Goal: Information Seeking & Learning: Find specific fact

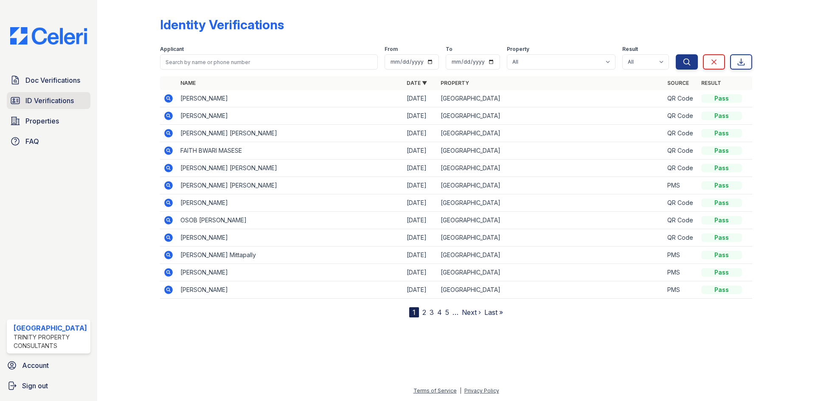
click at [74, 98] on span "ID Verifications" at bounding box center [49, 101] width 48 height 10
click at [170, 98] on icon at bounding box center [168, 98] width 8 height 8
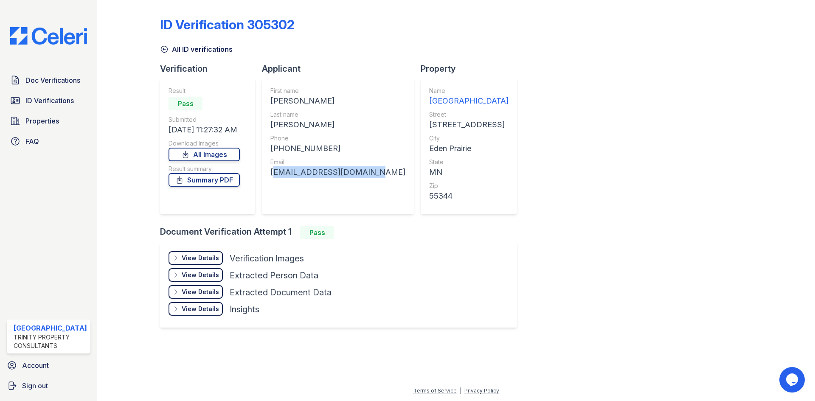
drag, startPoint x: 363, startPoint y: 174, endPoint x: 266, endPoint y: 176, distance: 97.7
click at [266, 176] on div "First name [PERSON_NAME] Last name [PERSON_NAME] Phone [PHONE_NUMBER] Email [EM…" at bounding box center [338, 146] width 152 height 136
copy div "[EMAIL_ADDRESS][DOMAIN_NAME]"
drag, startPoint x: 329, startPoint y: 148, endPoint x: 267, endPoint y: 149, distance: 62.0
click at [267, 149] on div "First name [PERSON_NAME] Last name [PERSON_NAME] Phone [PHONE_NUMBER] Email [EM…" at bounding box center [338, 146] width 152 height 136
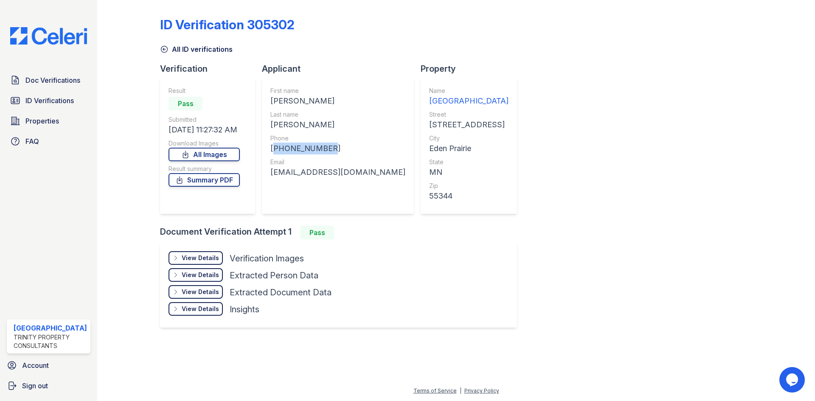
copy div "[PHONE_NUMBER]"
click at [283, 181] on div "First name [PERSON_NAME] Last name [PERSON_NAME] Phone [PHONE_NUMBER] Email [EM…" at bounding box center [337, 146] width 135 height 119
drag, startPoint x: 341, startPoint y: 98, endPoint x: 265, endPoint y: 98, distance: 76.0
click at [265, 98] on div "First name [PERSON_NAME] Last name [PERSON_NAME] Phone [PHONE_NUMBER] Email [EM…" at bounding box center [338, 146] width 152 height 136
copy div "[PERSON_NAME]"
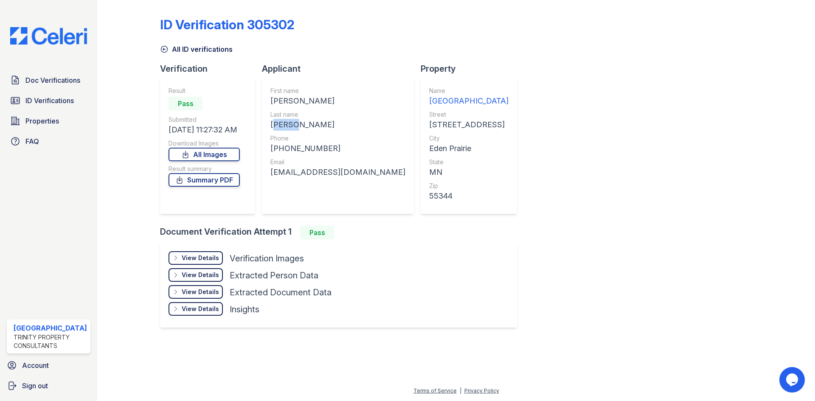
drag, startPoint x: 300, startPoint y: 121, endPoint x: 264, endPoint y: 120, distance: 36.1
click at [270, 121] on div "[PERSON_NAME]" at bounding box center [337, 125] width 135 height 12
click at [264, 124] on div "First name [PERSON_NAME] Last name [PERSON_NAME] Phone [PHONE_NUMBER] Email [EM…" at bounding box center [338, 146] width 152 height 136
drag, startPoint x: 264, startPoint y: 124, endPoint x: 298, endPoint y: 121, distance: 34.1
click at [298, 121] on div "First name [PERSON_NAME] Last name [PERSON_NAME] Phone [PHONE_NUMBER] Email [EM…" at bounding box center [338, 146] width 152 height 136
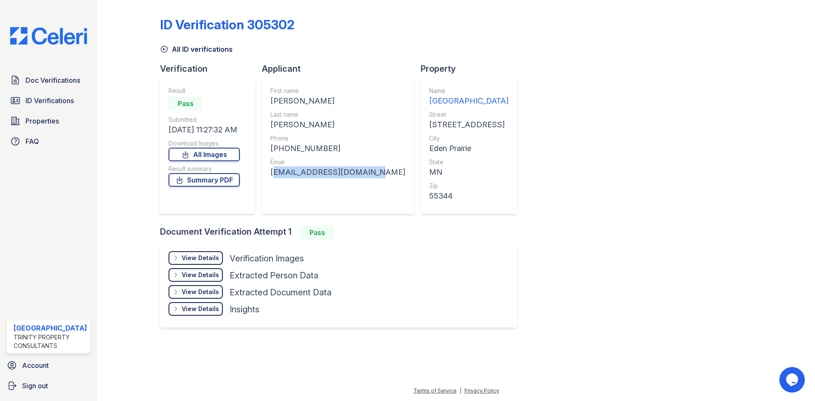
drag, startPoint x: 356, startPoint y: 171, endPoint x: 264, endPoint y: 175, distance: 91.4
click at [264, 175] on div "First name [PERSON_NAME] Last name [PERSON_NAME] Phone [PHONE_NUMBER] Email [EM…" at bounding box center [338, 146] width 152 height 136
copy div "[EMAIL_ADDRESS][DOMAIN_NAME]"
click at [315, 115] on div "Last name" at bounding box center [337, 114] width 135 height 8
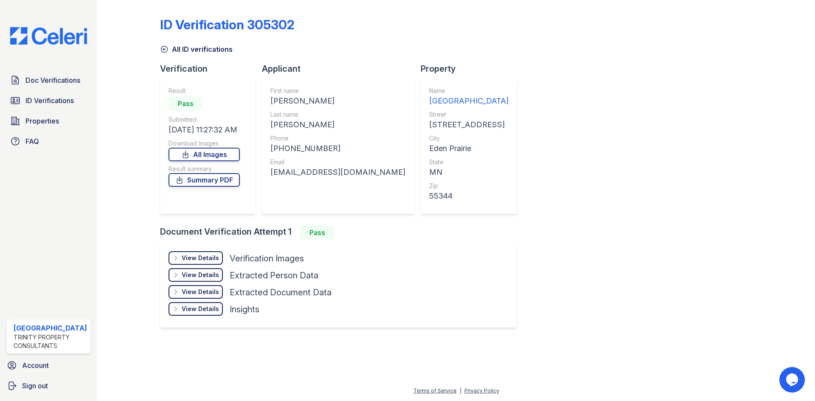
drag, startPoint x: 337, startPoint y: 101, endPoint x: 264, endPoint y: 98, distance: 73.1
click at [264, 98] on div "First name [PERSON_NAME] Last name [PERSON_NAME] Phone [PHONE_NUMBER] Email [EM…" at bounding box center [338, 146] width 152 height 136
copy div "[PERSON_NAME]"
drag, startPoint x: 281, startPoint y: 125, endPoint x: 248, endPoint y: 125, distance: 32.3
click at [249, 125] on div "Verification Result Pass Submitted [DATE] 11:27:32 AM Download Images All Image…" at bounding box center [342, 144] width 364 height 163
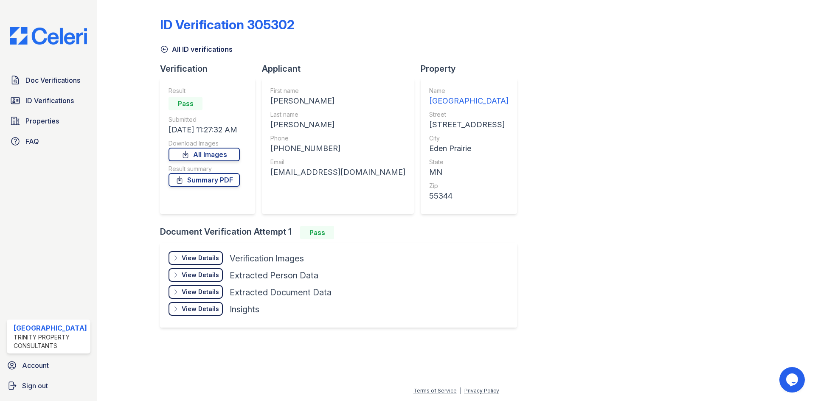
click at [296, 133] on div "First name [PERSON_NAME] Last name [PERSON_NAME] Phone [PHONE_NUMBER] Email [EM…" at bounding box center [337, 146] width 135 height 119
drag, startPoint x: 295, startPoint y: 129, endPoint x: 268, endPoint y: 128, distance: 26.3
click at [268, 128] on div "First name [PERSON_NAME] Last name [PERSON_NAME] Phone [PHONE_NUMBER] Email [EM…" at bounding box center [338, 146] width 152 height 136
copy div "[PERSON_NAME]"
drag, startPoint x: 362, startPoint y: 174, endPoint x: 261, endPoint y: 177, distance: 100.2
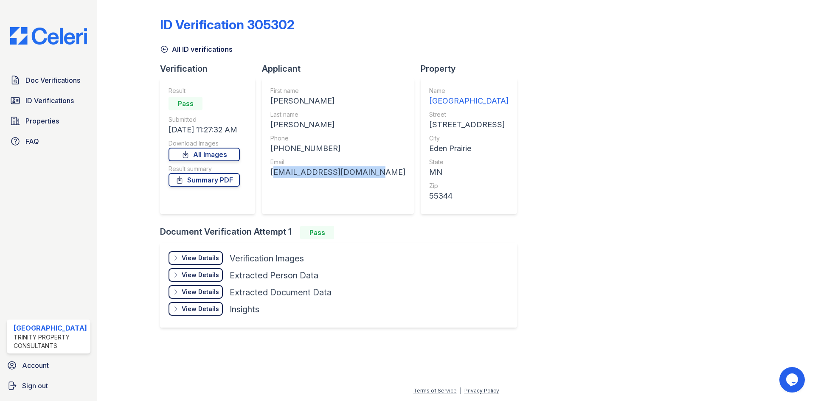
click at [262, 177] on div "First name [PERSON_NAME] Last name [PERSON_NAME] Phone [PHONE_NUMBER] Email [EM…" at bounding box center [338, 146] width 152 height 136
copy div "[EMAIL_ADDRESS][DOMAIN_NAME]"
drag, startPoint x: 326, startPoint y: 146, endPoint x: 269, endPoint y: 148, distance: 57.4
click at [269, 148] on div "First name [PERSON_NAME] Last name [PERSON_NAME] Phone [PHONE_NUMBER] Email [EM…" at bounding box center [338, 146] width 152 height 136
copy div "[PHONE_NUMBER]"
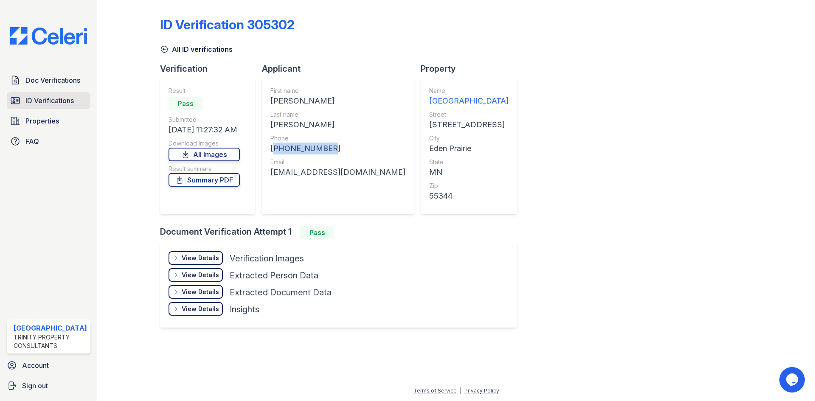
click at [41, 99] on span "ID Verifications" at bounding box center [49, 101] width 48 height 10
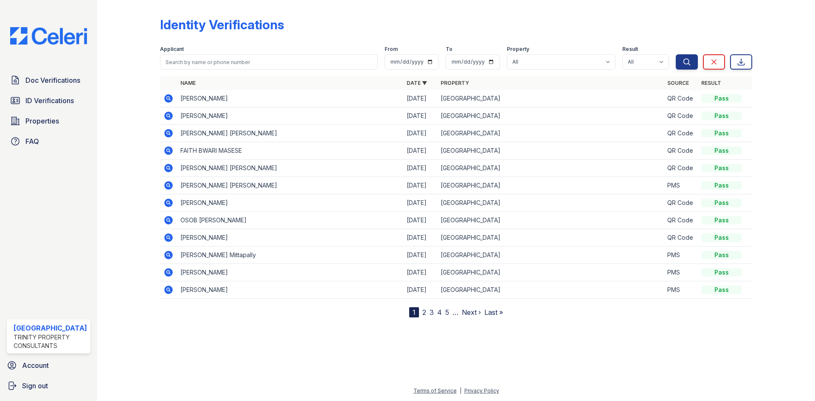
click at [167, 116] on icon at bounding box center [168, 115] width 2 height 2
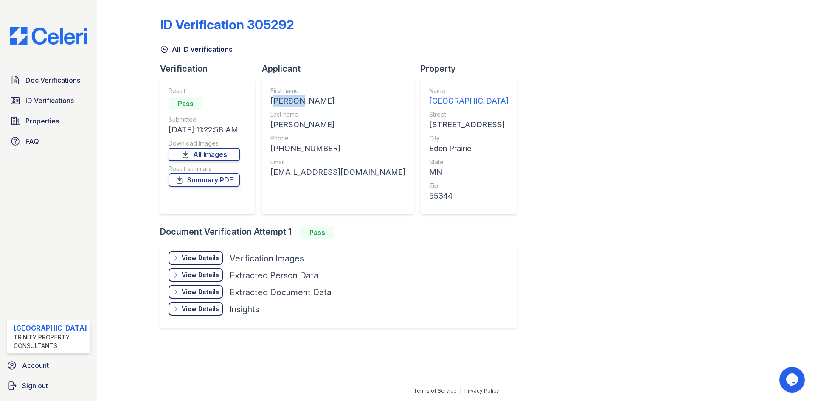
drag, startPoint x: 298, startPoint y: 101, endPoint x: 265, endPoint y: 106, distance: 33.4
click at [265, 106] on div "First name JOHN L Last name SULLIVAN Phone +16129909138 Email jlsullivan25@hotm…" at bounding box center [338, 146] width 152 height 136
copy div "JOHN L"
drag, startPoint x: 312, startPoint y: 123, endPoint x: 264, endPoint y: 129, distance: 48.8
click at [264, 129] on div "First name JOHN L Last name SULLIVAN Phone +16129909138 Email jlsullivan25@hotm…" at bounding box center [338, 146] width 152 height 136
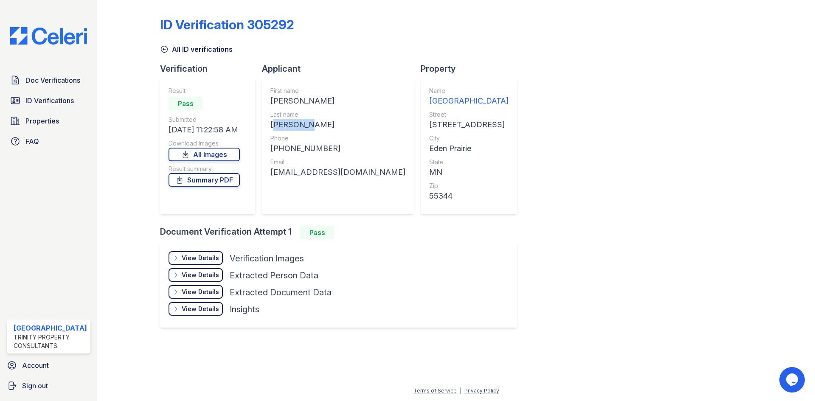
copy div "SULLIVAN"
drag, startPoint x: 279, startPoint y: 150, endPoint x: 325, endPoint y: 149, distance: 45.4
click at [325, 149] on div "+16129909138" at bounding box center [337, 149] width 135 height 12
copy div "6129909138"
